Goal: Obtain resource: Download file/media

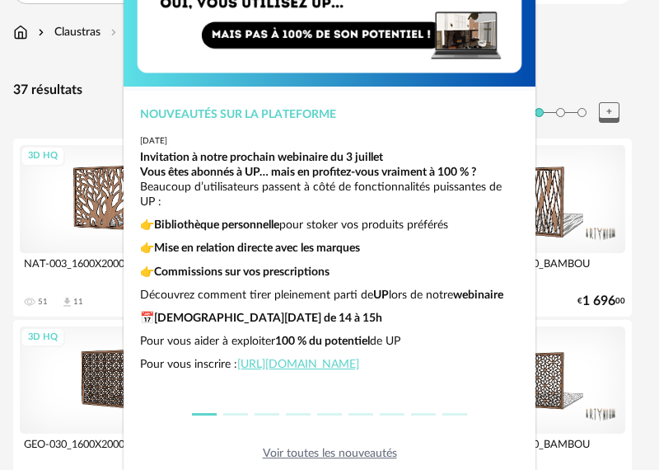
scroll to position [169, 0]
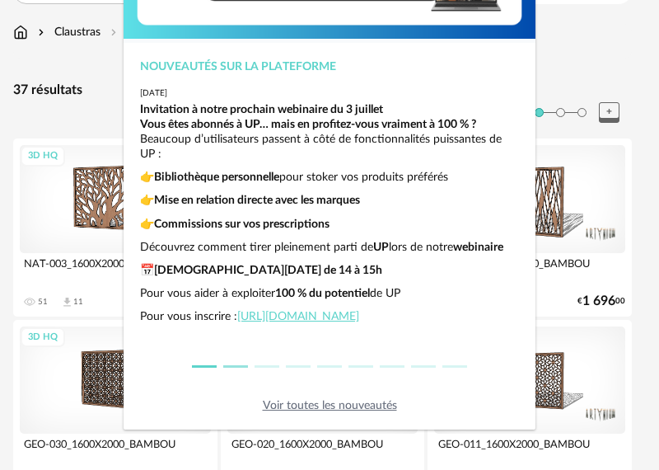
click at [233, 365] on button "dialog" at bounding box center [235, 366] width 25 height 2
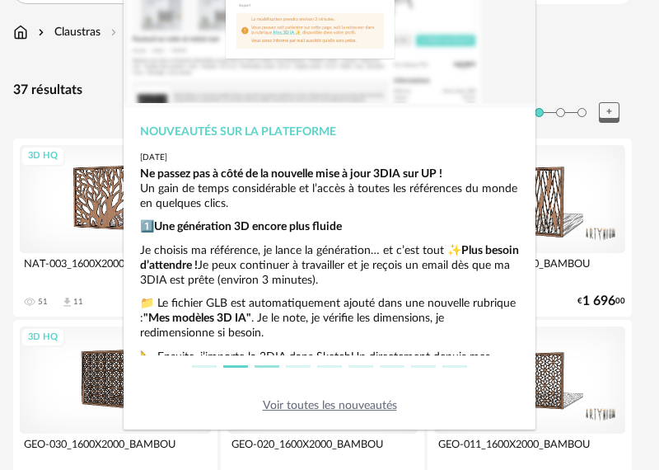
click at [263, 366] on button "dialog" at bounding box center [267, 366] width 25 height 2
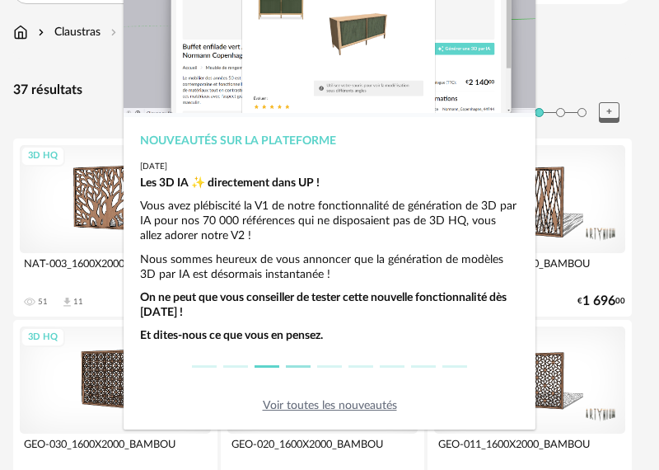
click at [302, 362] on li "dialog" at bounding box center [298, 366] width 31 height 22
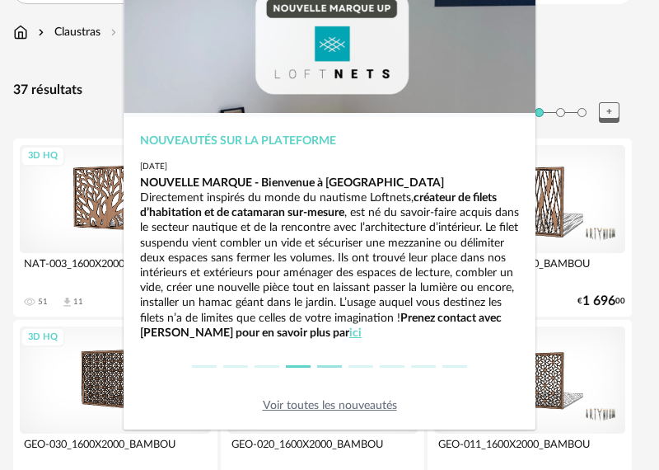
click at [325, 362] on li "dialog" at bounding box center [329, 366] width 31 height 22
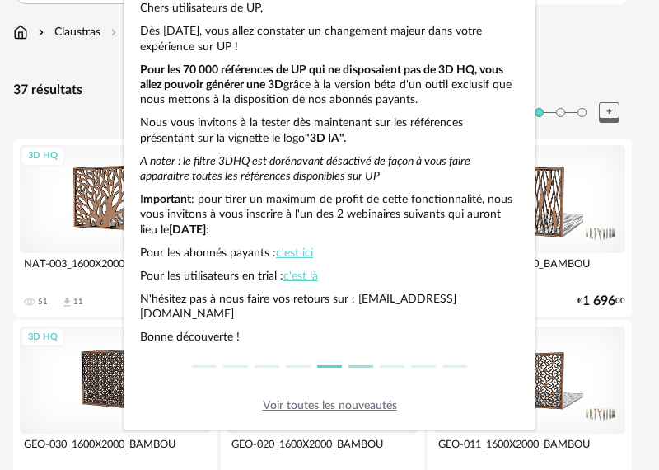
click at [360, 362] on li "dialog" at bounding box center [360, 366] width 31 height 22
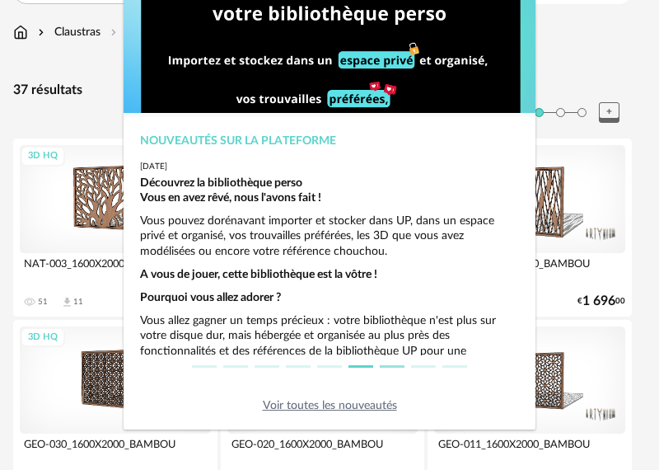
click at [386, 365] on button "dialog" at bounding box center [392, 366] width 25 height 2
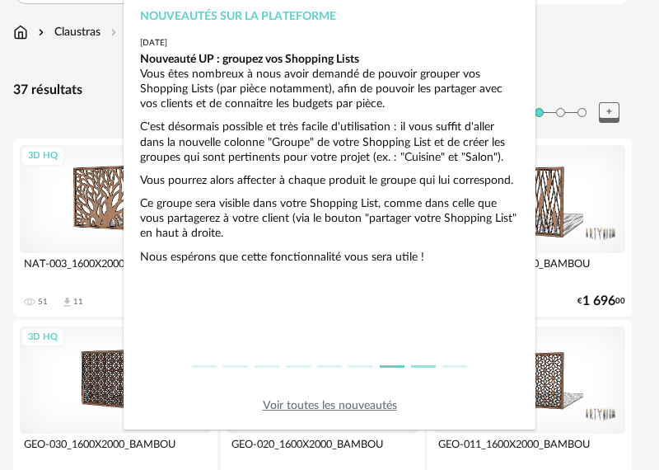
click at [413, 365] on button "dialog" at bounding box center [423, 366] width 25 height 2
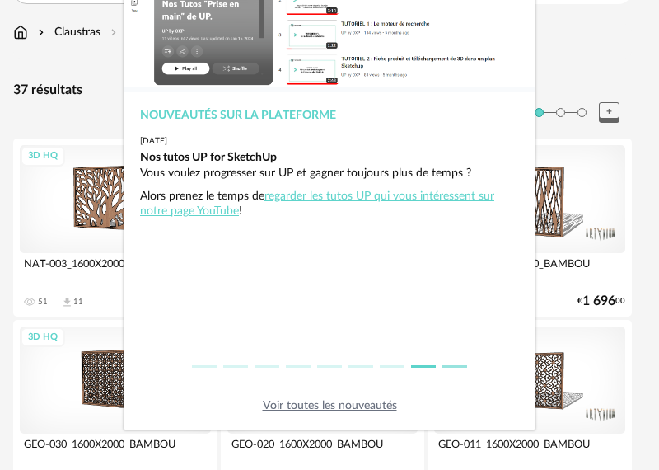
click at [457, 367] on li "dialog" at bounding box center [454, 366] width 31 height 22
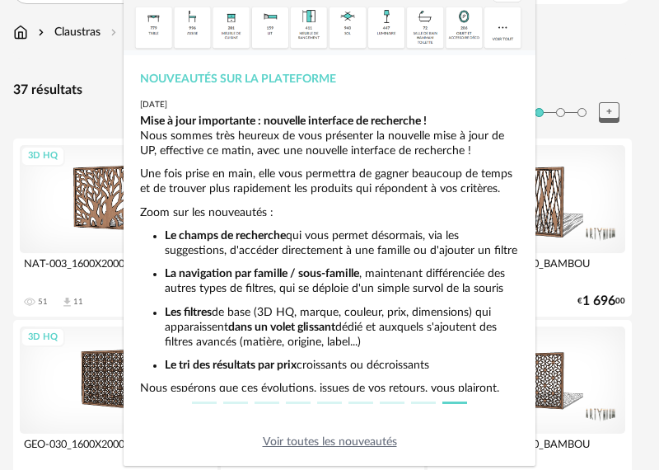
scroll to position [4, 0]
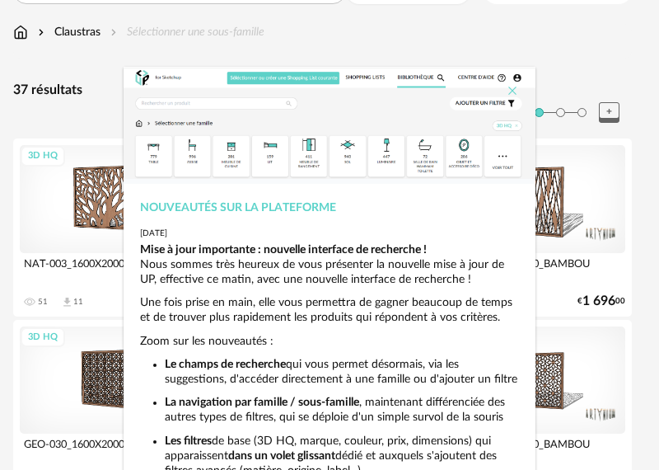
click at [506, 87] on icon "Close" at bounding box center [512, 90] width 13 height 13
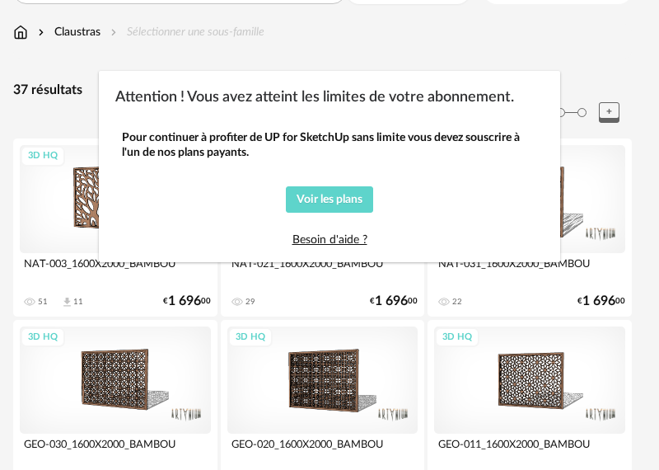
click at [488, 13] on div "Attention ! Vous avez atteint les limites de votre abonnement. Pour continuer à…" at bounding box center [329, 235] width 659 height 470
click at [346, 195] on span "Voir les plans" at bounding box center [330, 200] width 66 height 12
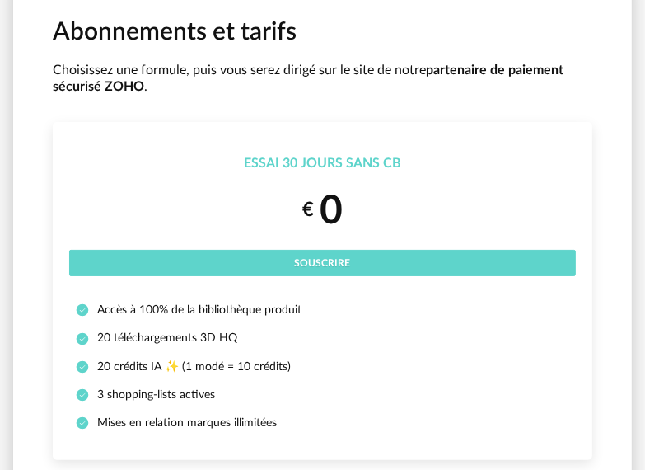
scroll to position [82, 0]
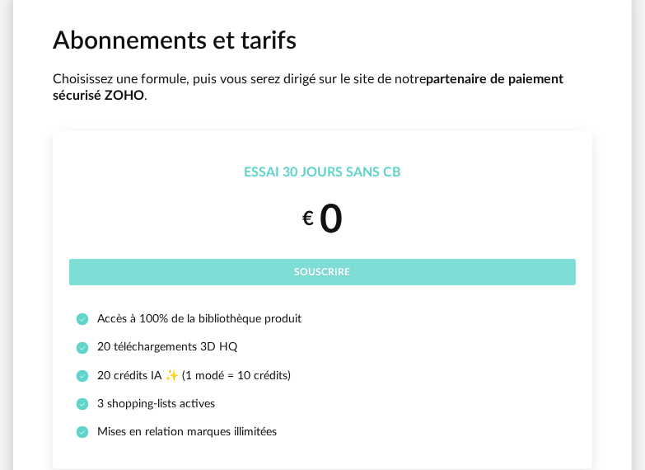
click at [329, 272] on span "Souscrire" at bounding box center [323, 272] width 56 height 10
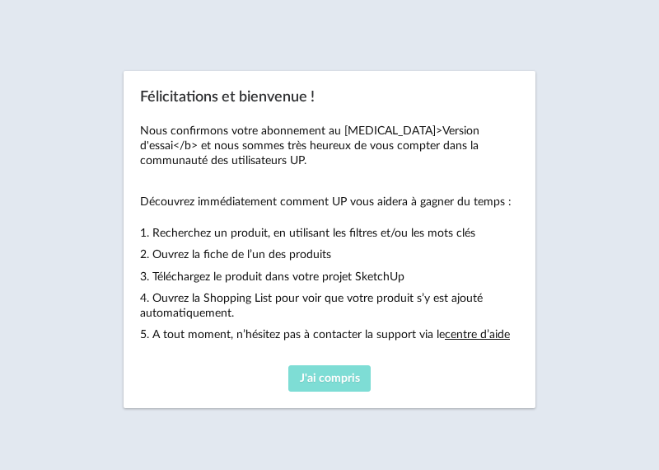
click at [332, 378] on span "J'ai compris" at bounding box center [330, 378] width 60 height 12
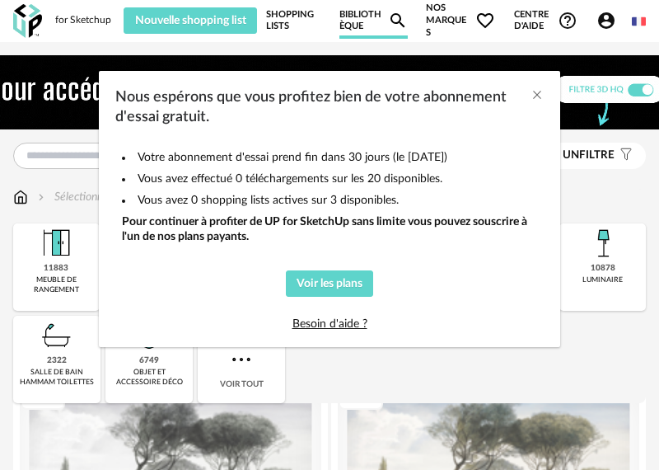
click at [624, 330] on div "Nous espérons que vous profitez bien de votre abonnement d'essai gratuit. Votre…" at bounding box center [329, 235] width 659 height 470
click at [534, 95] on icon "Close" at bounding box center [537, 94] width 13 height 13
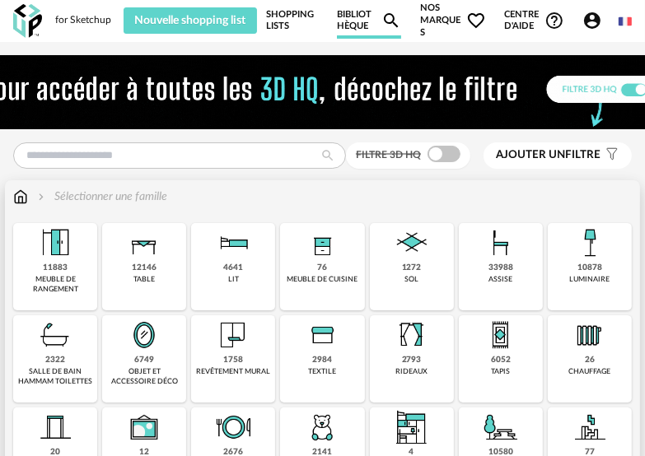
click at [419, 345] on img at bounding box center [412, 336] width 40 height 40
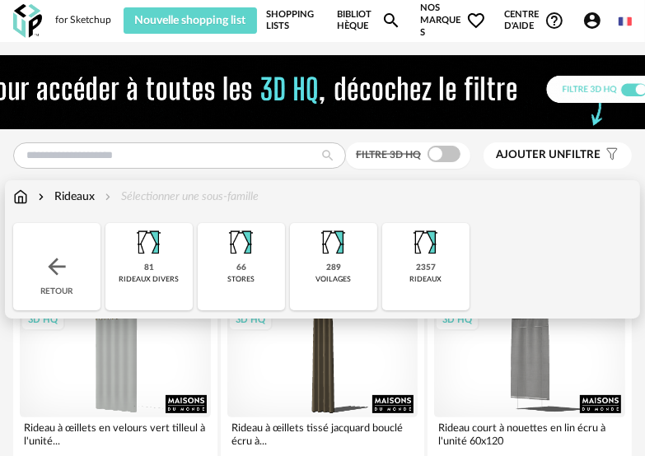
click at [58, 264] on img at bounding box center [57, 267] width 26 height 26
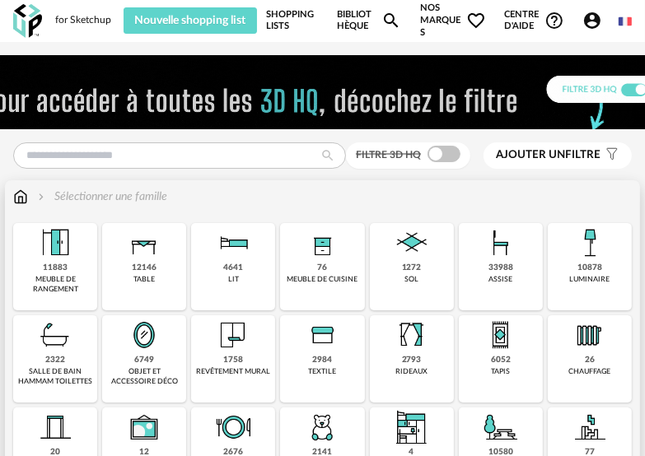
click at [588, 268] on div "10878" at bounding box center [590, 268] width 25 height 11
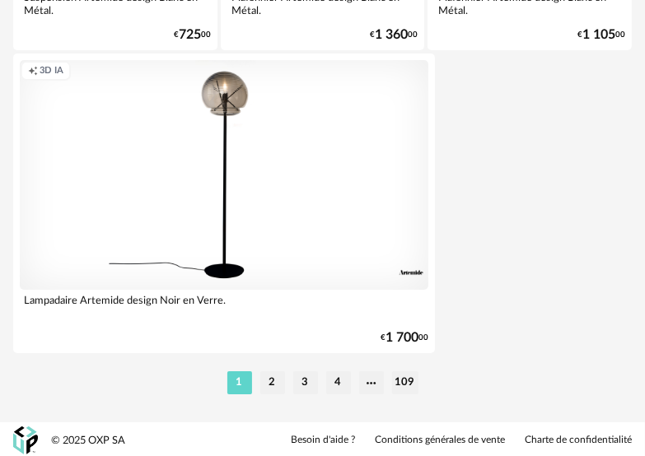
scroll to position [6217, 0]
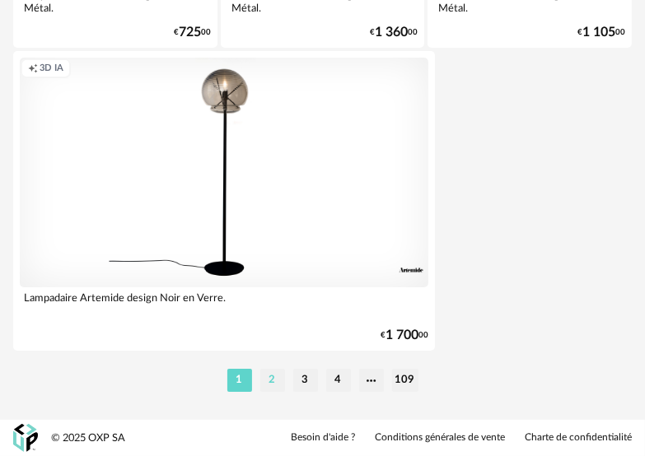
click at [274, 381] on li "2" at bounding box center [272, 380] width 25 height 23
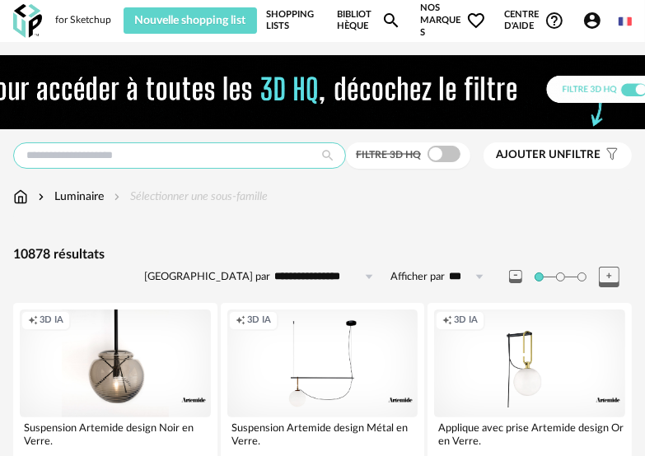
click at [155, 147] on input "text" at bounding box center [179, 156] width 333 height 26
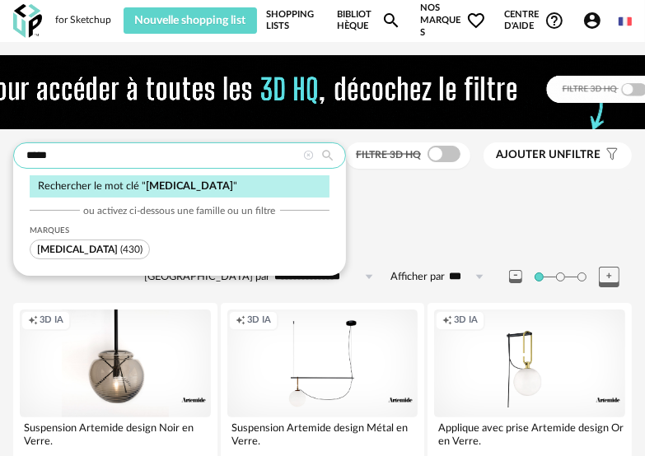
type input "*****"
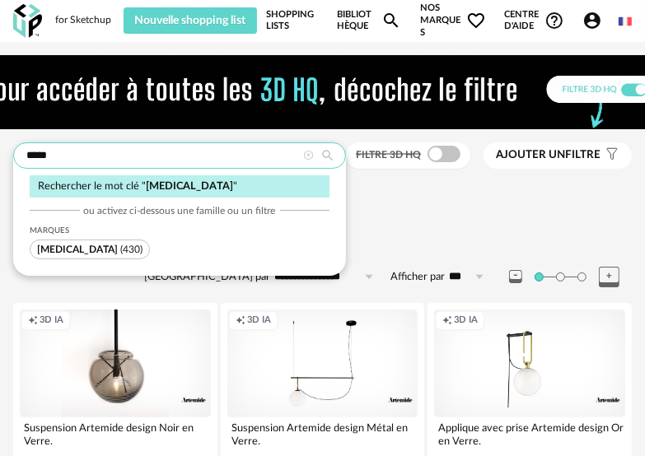
type input "**********"
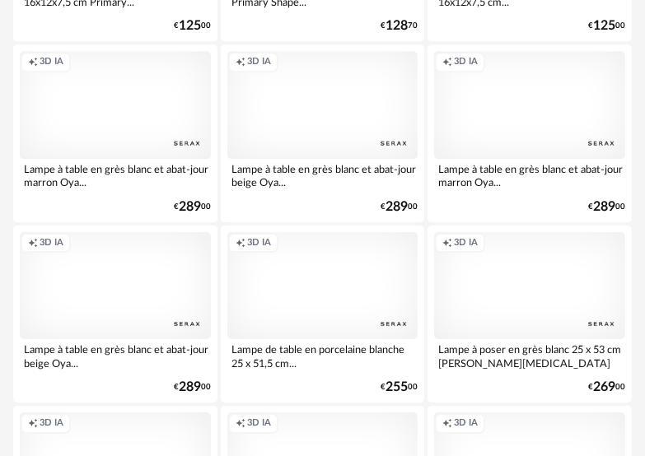
scroll to position [2554, 0]
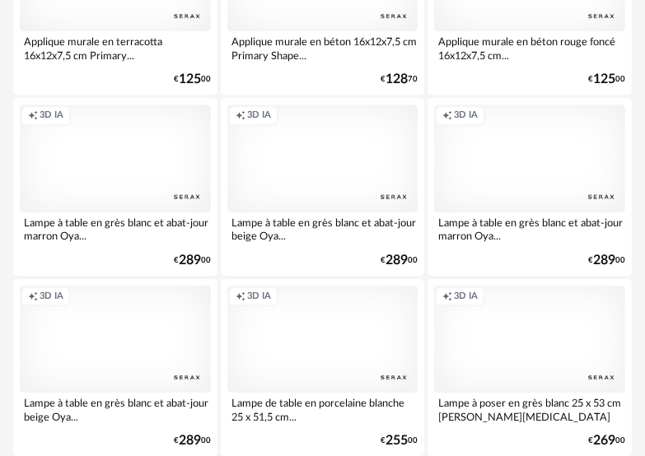
click at [326, 158] on div "Creation icon 3D IA" at bounding box center [322, 158] width 191 height 107
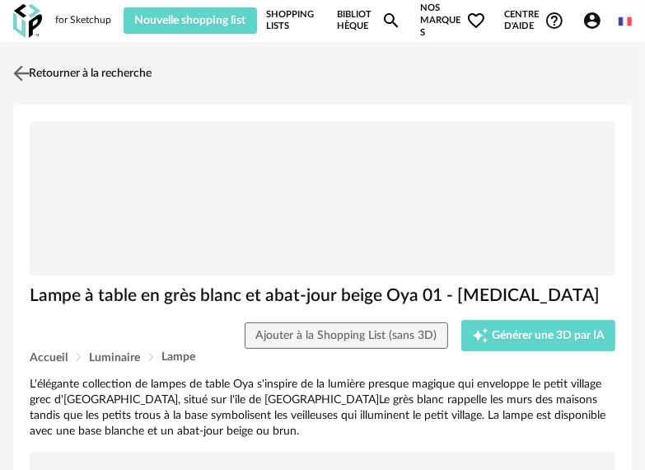
click at [26, 68] on img at bounding box center [22, 73] width 24 height 24
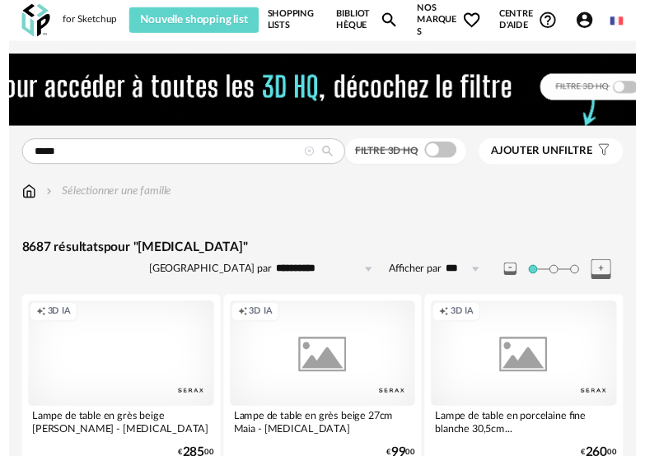
scroll to position [2554, 0]
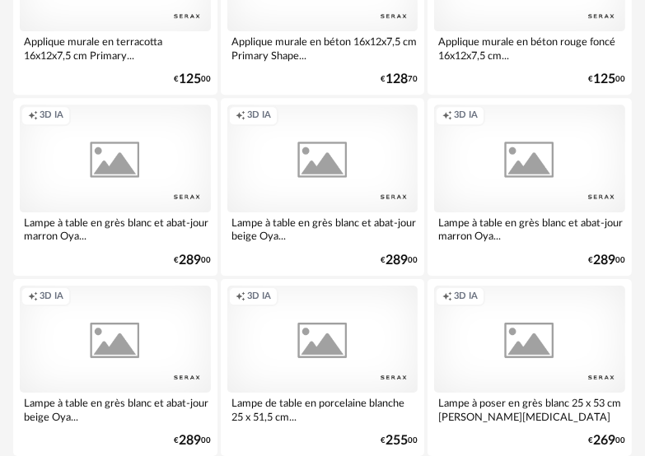
click at [323, 174] on div "Creation icon 3D IA" at bounding box center [322, 158] width 191 height 107
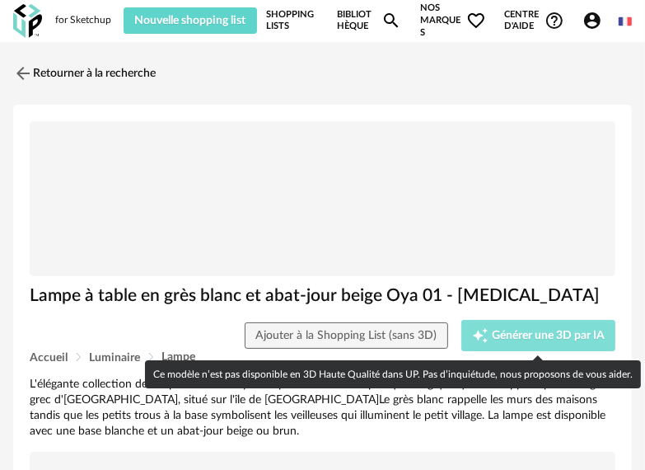
click at [512, 336] on span "Générer une 3D par IA" at bounding box center [548, 336] width 113 height 12
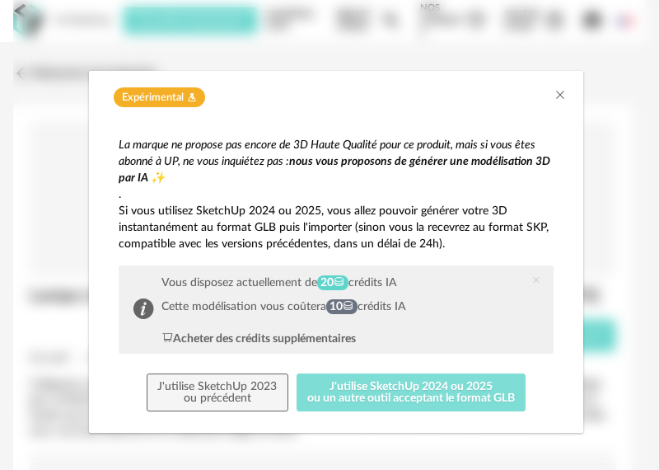
click at [349, 399] on button "J'utilise SketchUp 2024 ou 2025 ou un autre outil acceptant le format GLB" at bounding box center [412, 392] width 230 height 38
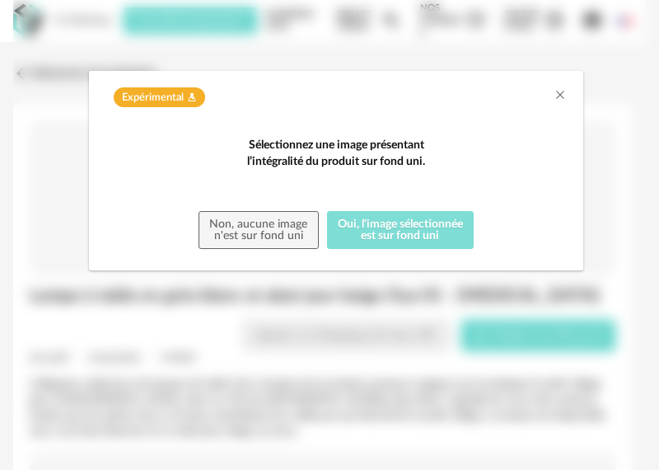
click at [359, 249] on button "Oui, l'image sélectionnée est sur fond uni" at bounding box center [400, 230] width 147 height 38
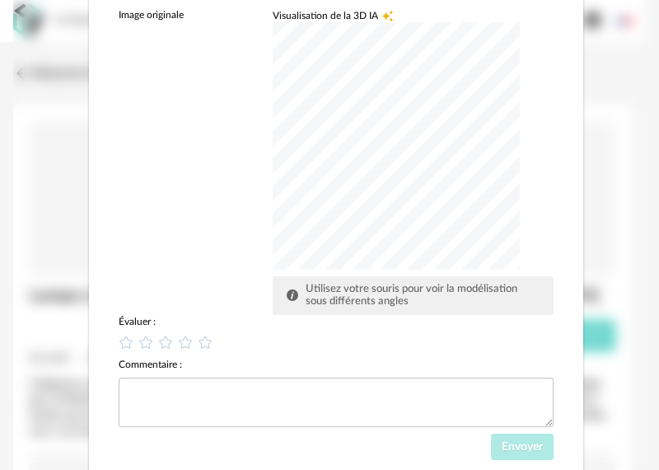
scroll to position [245, 0]
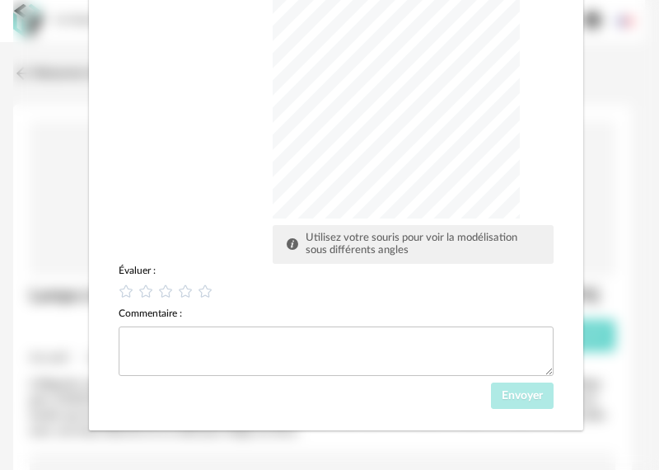
click at [363, 152] on div "dialog" at bounding box center [396, 94] width 247 height 247
click at [358, 140] on div "dialog" at bounding box center [396, 94] width 247 height 247
click at [178, 292] on icon "dialog" at bounding box center [185, 291] width 17 height 17
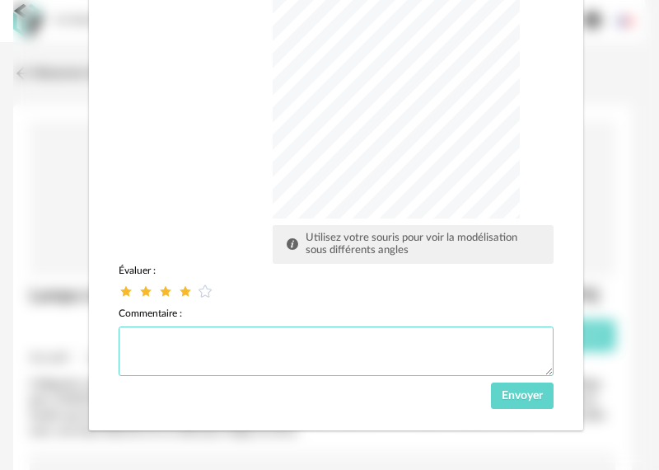
click at [231, 349] on textarea "dialog" at bounding box center [336, 350] width 435 height 49
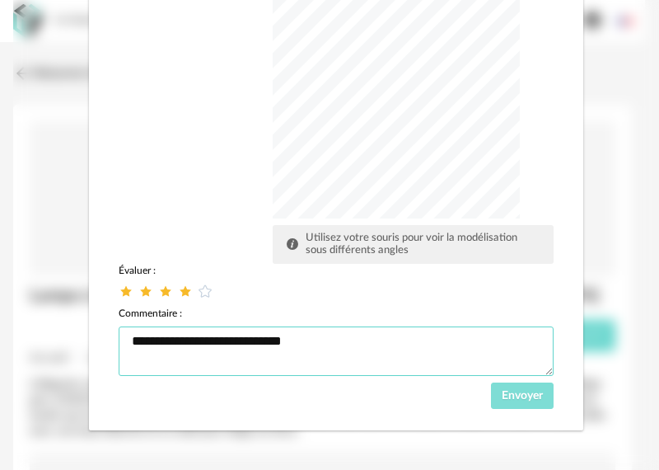
type textarea "**********"
click at [514, 395] on span "Envoyer" at bounding box center [522, 396] width 41 height 12
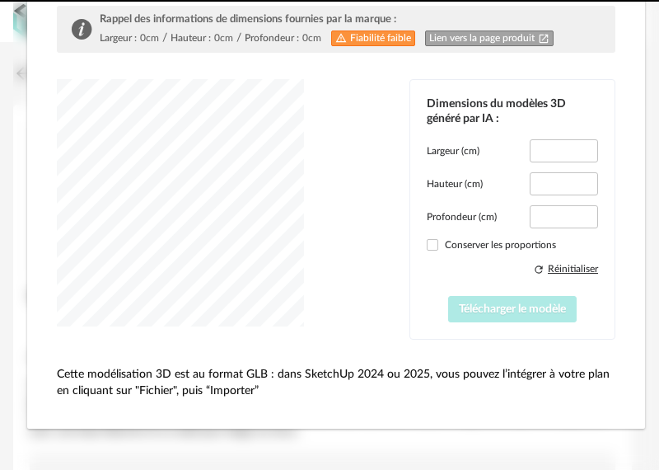
scroll to position [166, 0]
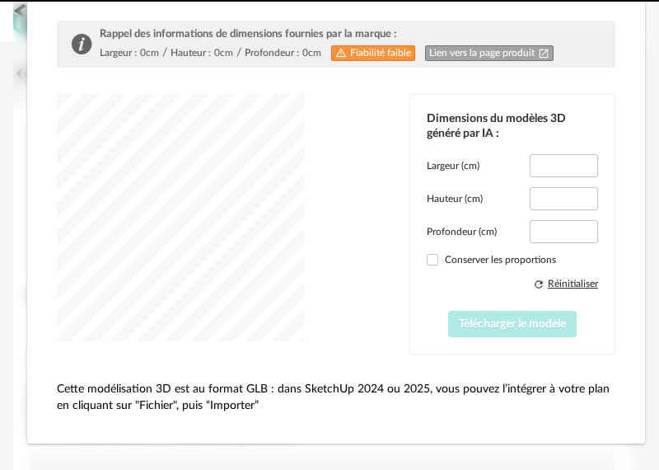
type input "*****"
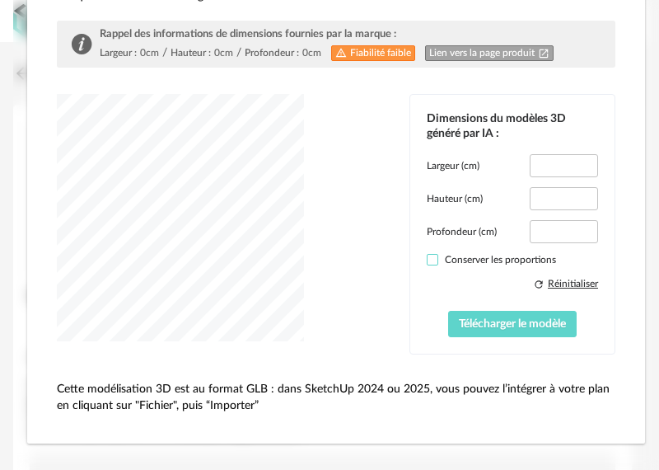
click at [427, 257] on span "dialog" at bounding box center [433, 260] width 12 height 12
click at [484, 322] on span "Télécharger le modèle" at bounding box center [512, 324] width 107 height 12
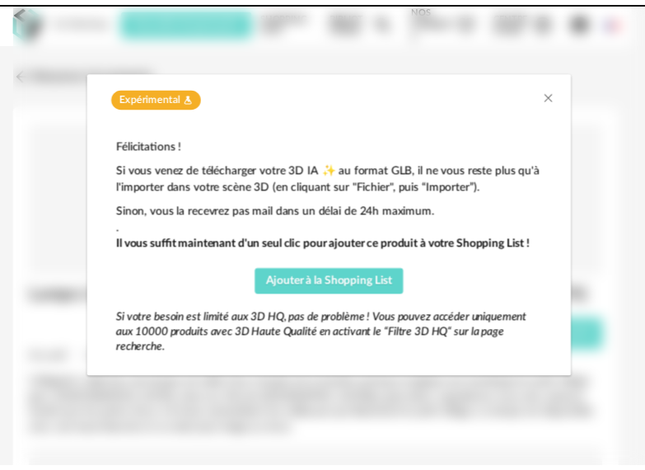
scroll to position [0, 0]
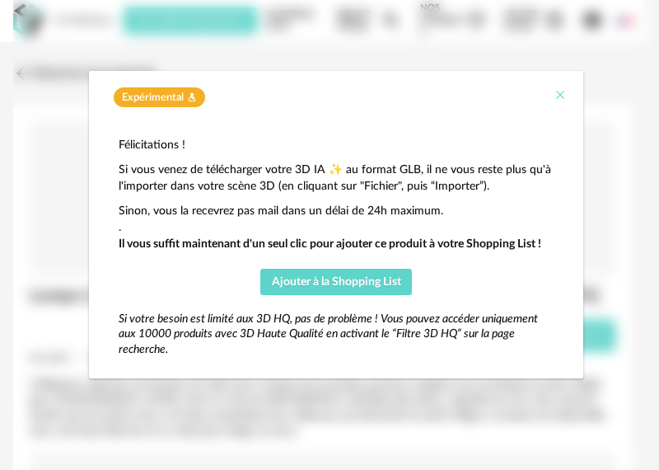
click at [564, 91] on icon "Close" at bounding box center [560, 94] width 13 height 13
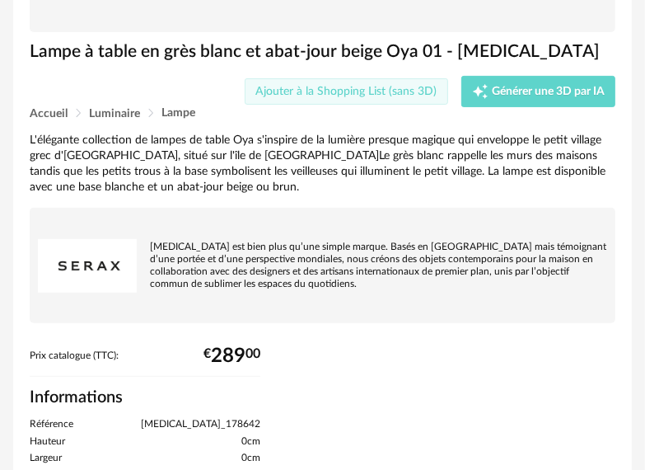
scroll to position [247, 0]
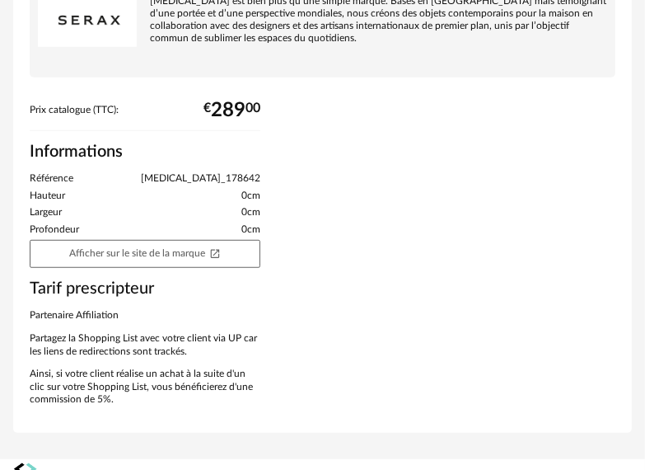
scroll to position [494, 0]
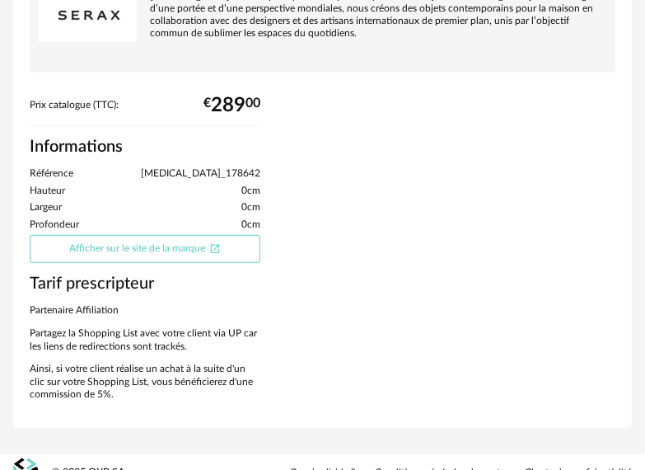
drag, startPoint x: 201, startPoint y: 245, endPoint x: 183, endPoint y: 243, distance: 18.2
click at [183, 243] on link "Afficher sur le site de la marque Open In New icon" at bounding box center [145, 249] width 231 height 28
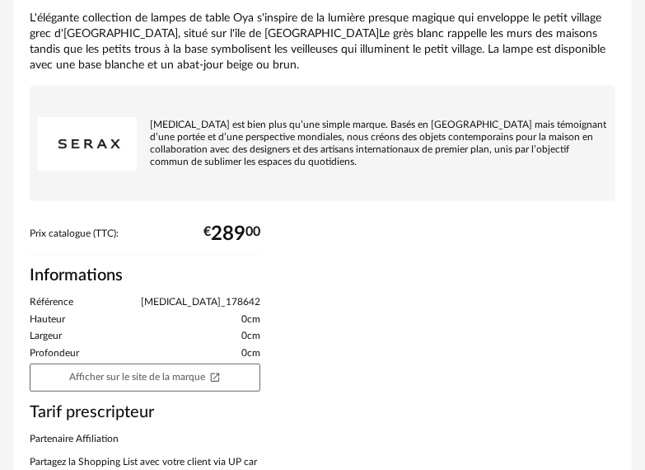
scroll to position [265, 0]
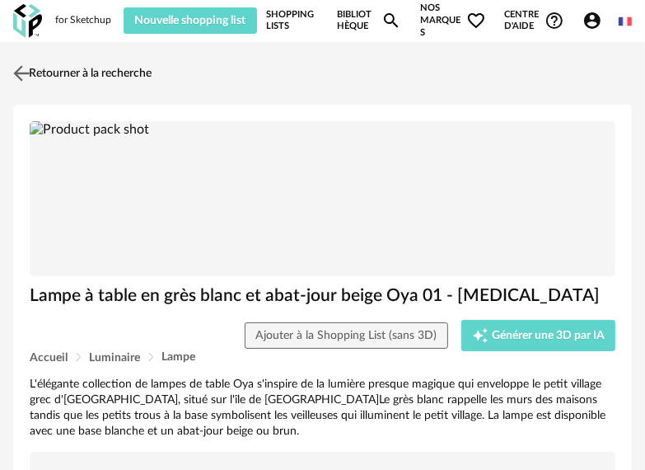
click at [82, 68] on link "Retourner à la recherche" at bounding box center [80, 73] width 143 height 36
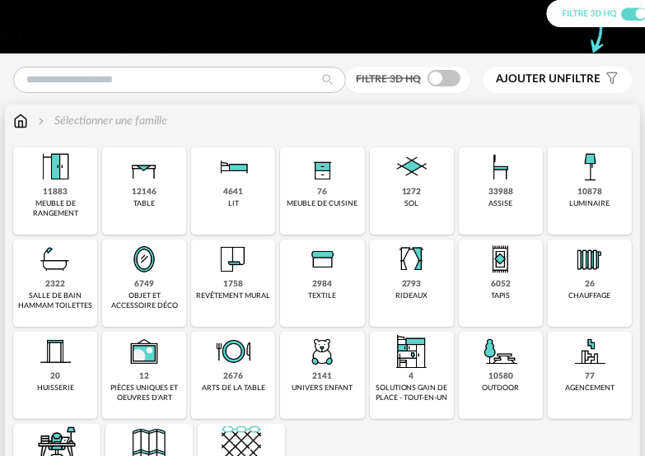
scroll to position [82, 0]
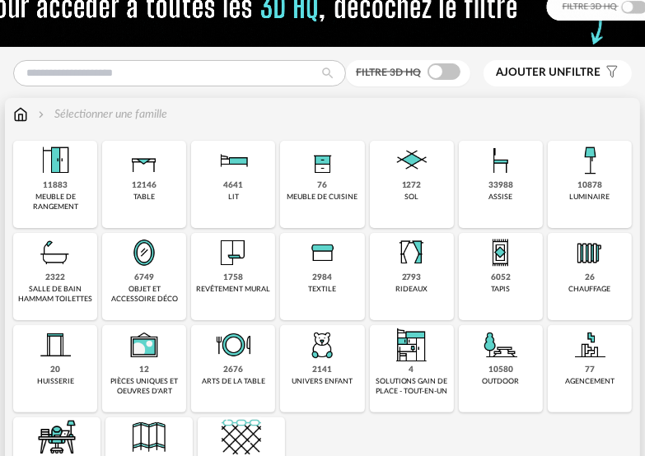
click at [138, 281] on div "6749" at bounding box center [144, 278] width 20 height 11
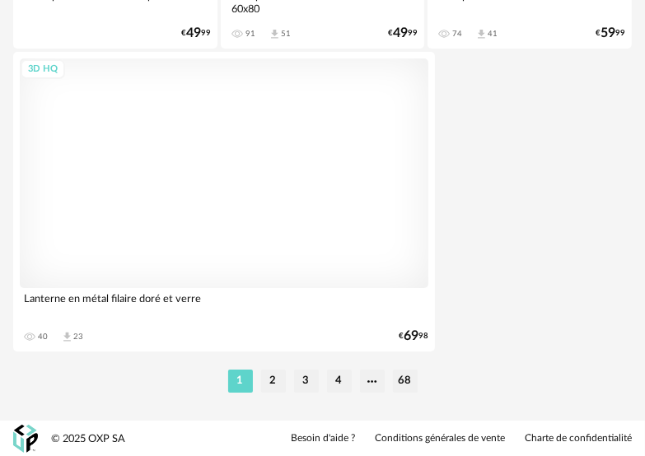
scroll to position [6217, 0]
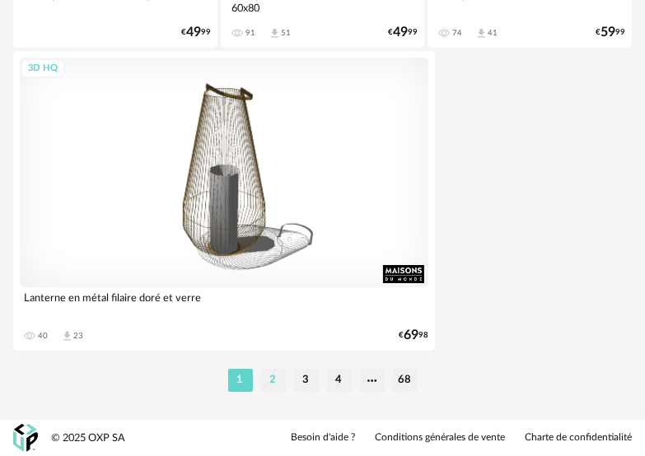
click at [274, 379] on li "2" at bounding box center [273, 380] width 25 height 23
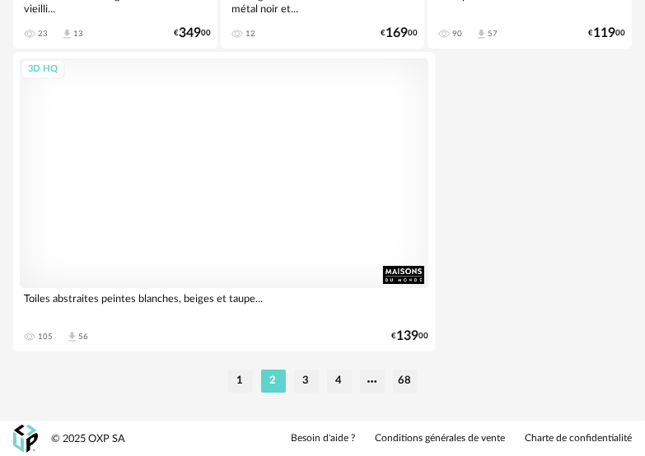
scroll to position [6217, 0]
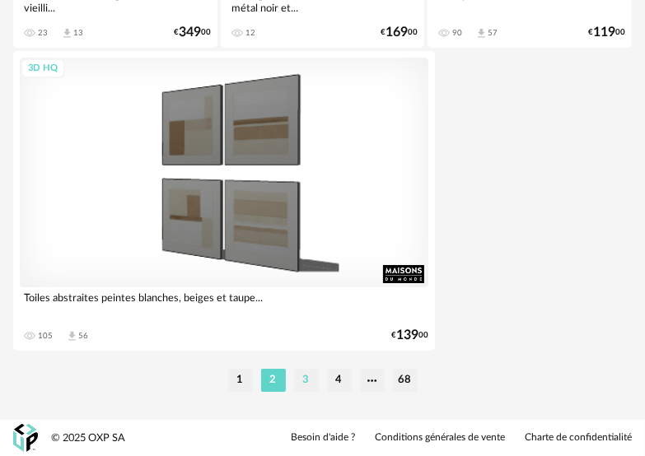
click at [306, 379] on li "3" at bounding box center [306, 380] width 25 height 23
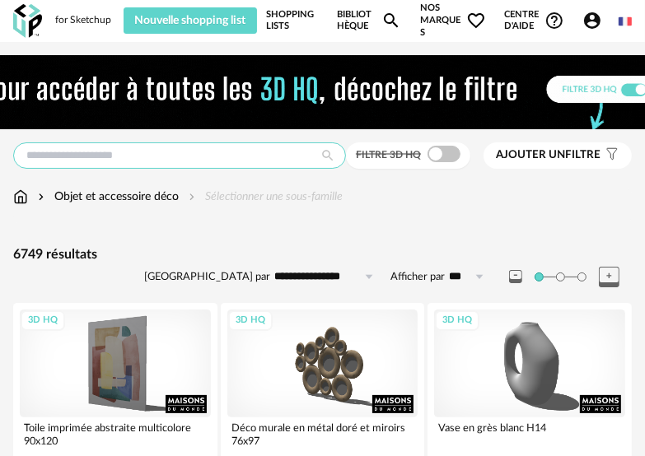
click at [109, 153] on input "text" at bounding box center [179, 156] width 333 height 26
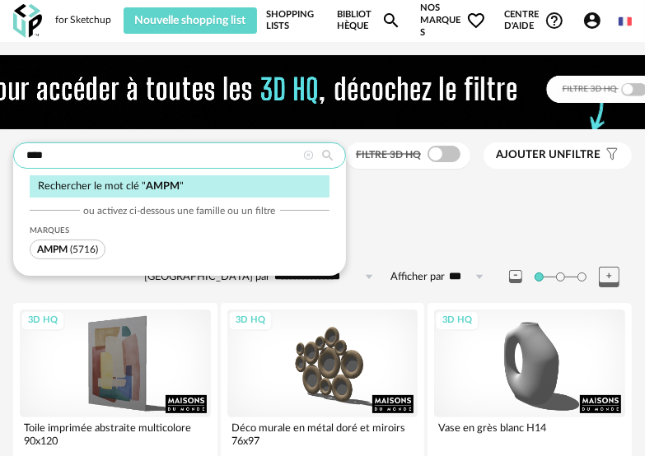
type input "****"
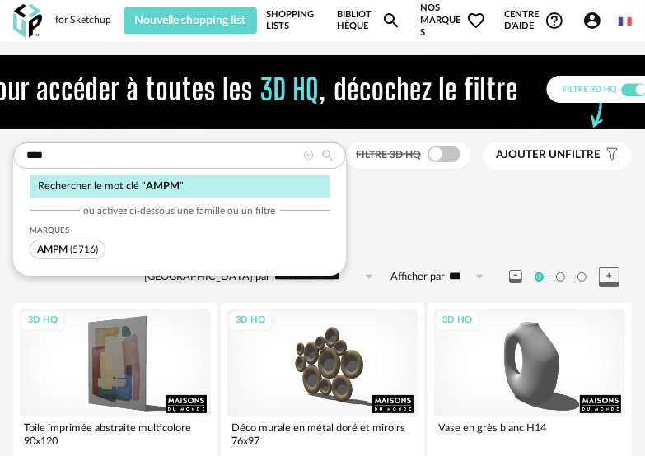
click at [85, 251] on span "(5716)" at bounding box center [84, 250] width 28 height 10
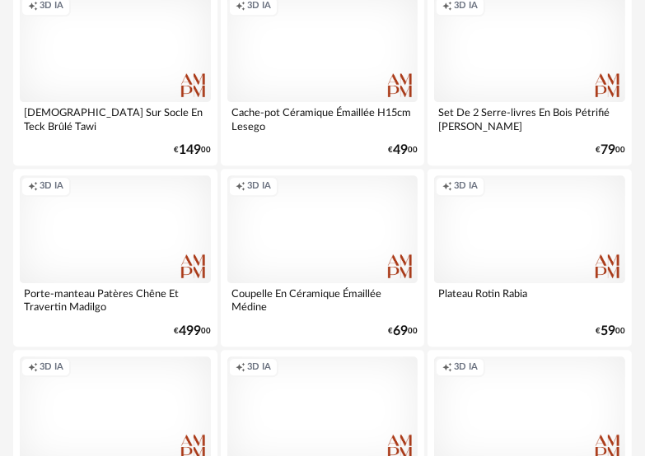
scroll to position [5437, 0]
